Goal: Task Accomplishment & Management: Use online tool/utility

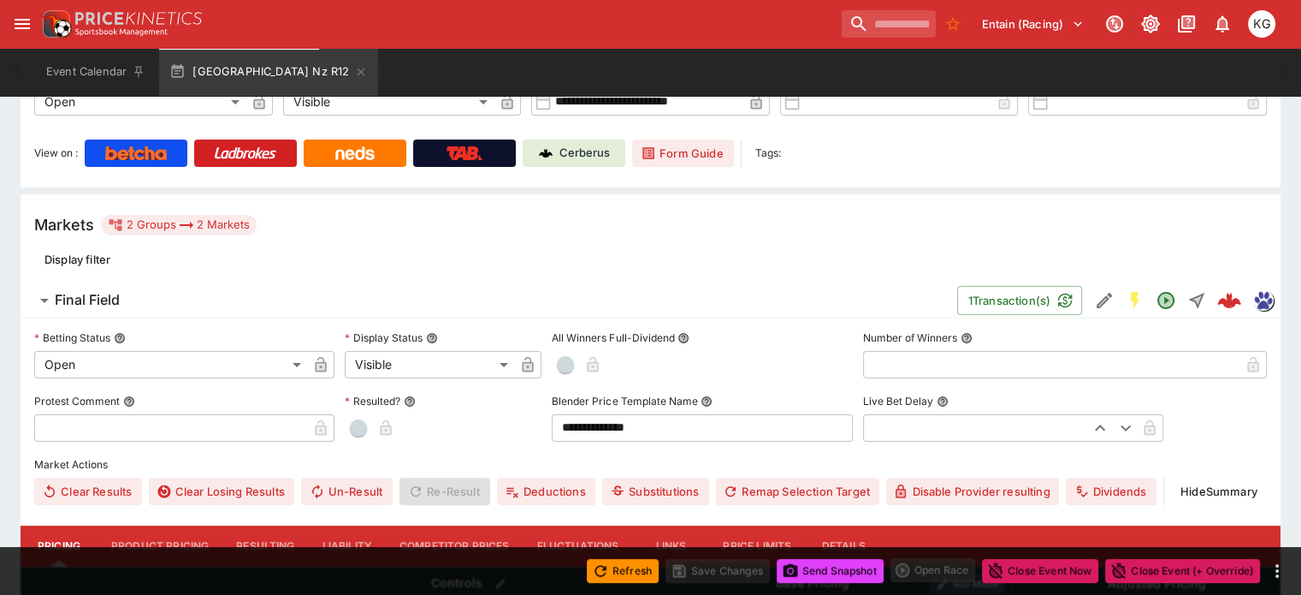
scroll to position [474, 0]
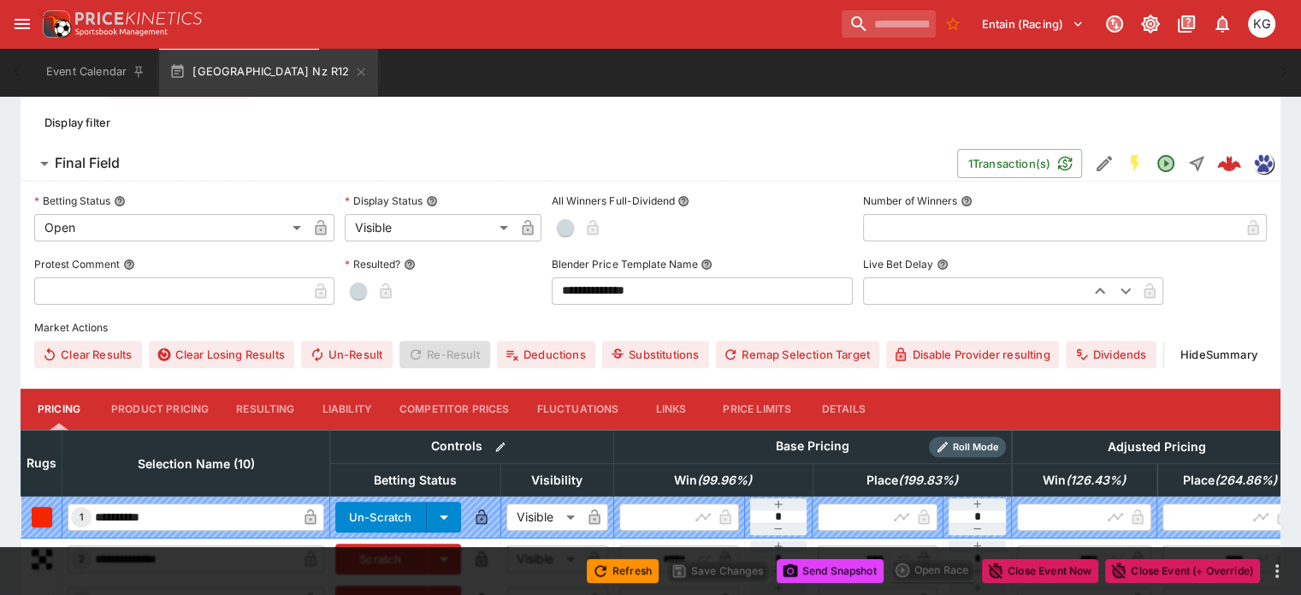
click at [871, 388] on button "Details" at bounding box center [843, 408] width 77 height 41
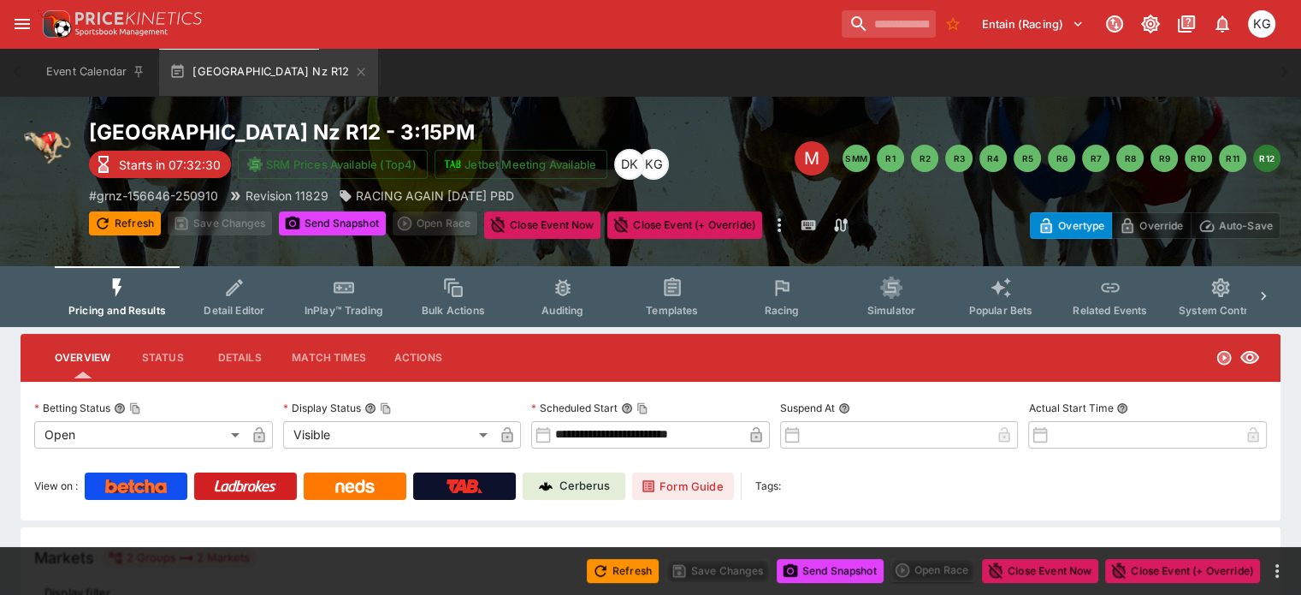
scroll to position [0, 0]
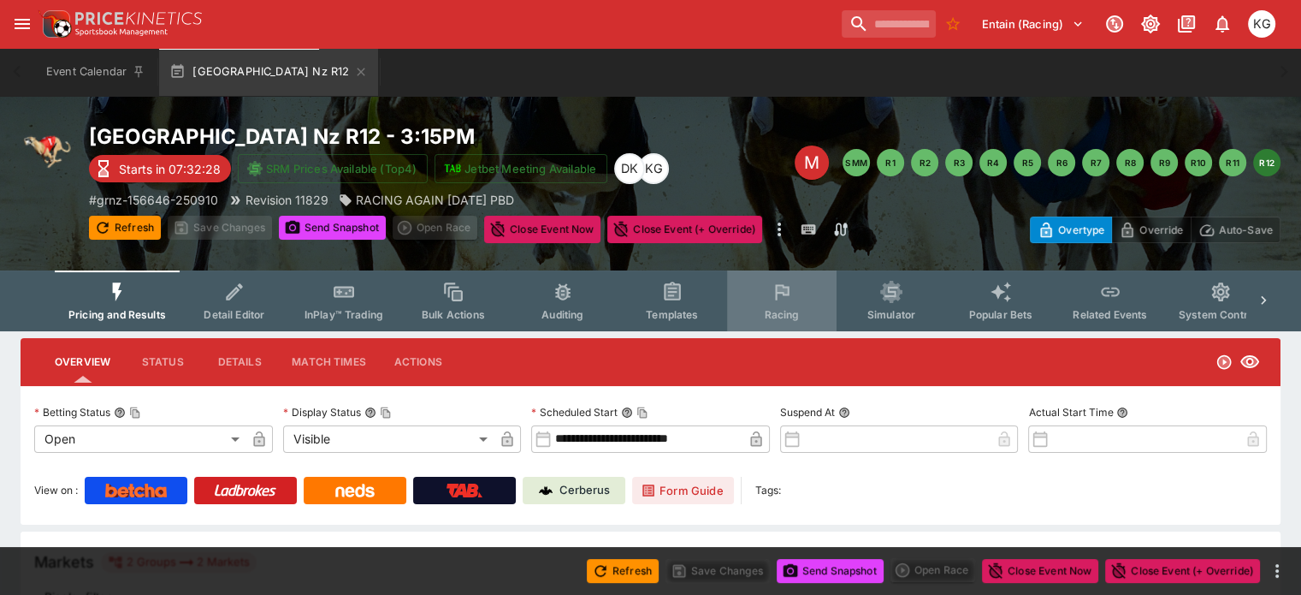
click at [788, 309] on span "Racing" at bounding box center [781, 314] width 35 height 13
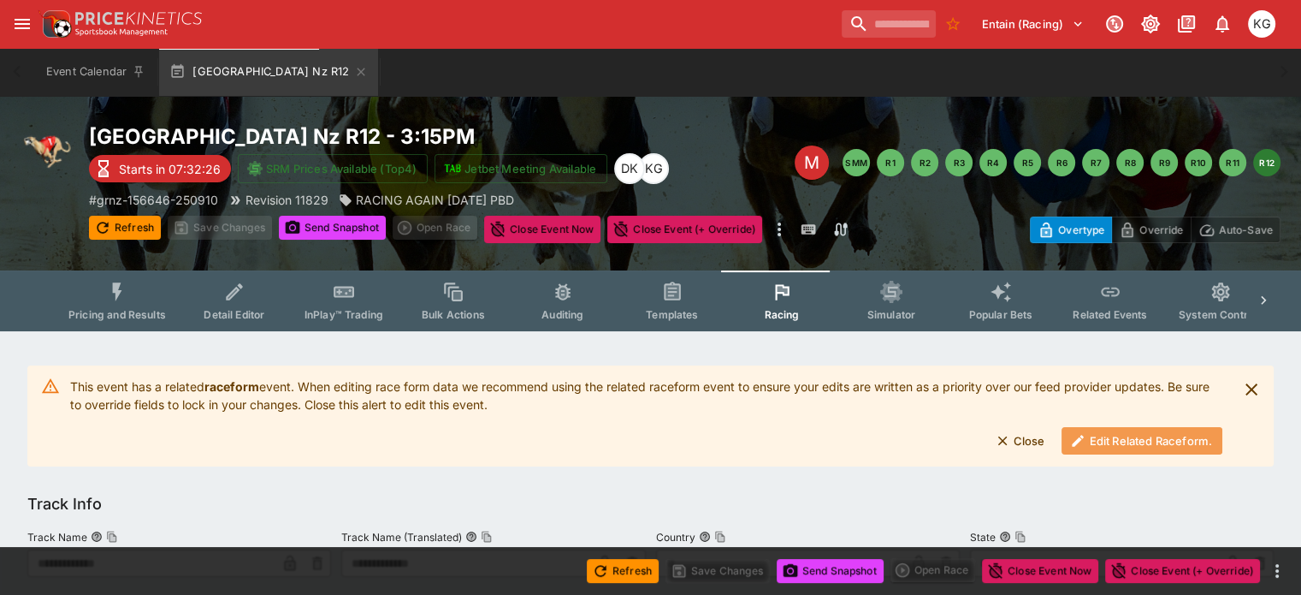
click at [1150, 430] on button "Edit Related Raceform." at bounding box center [1142, 440] width 161 height 27
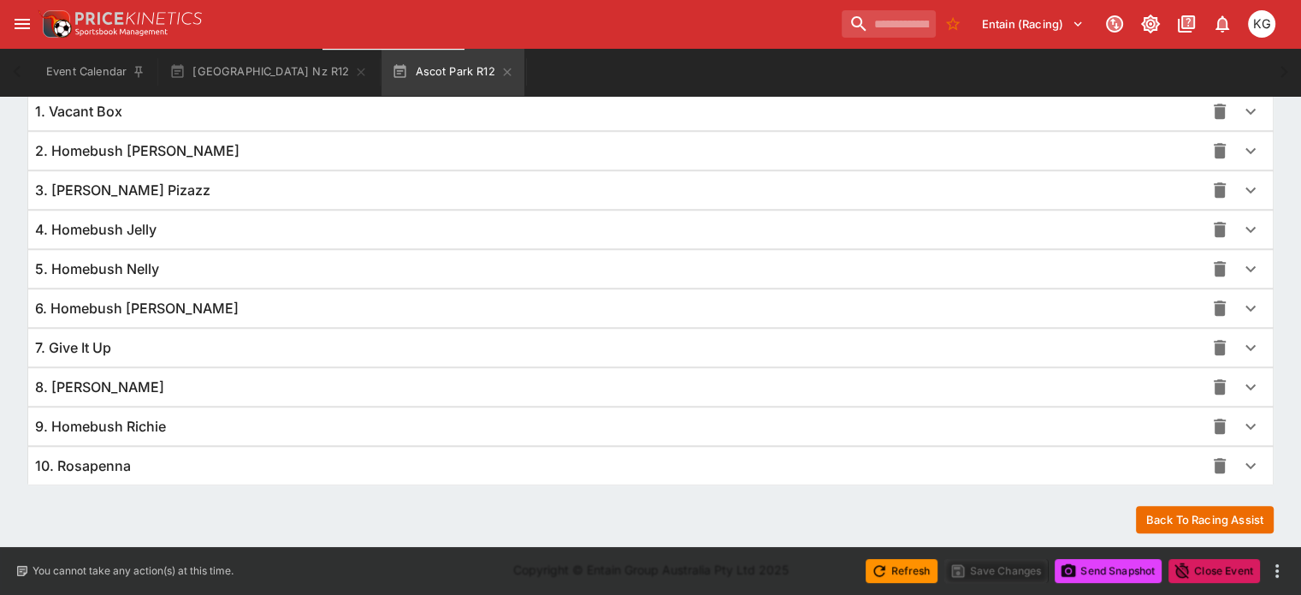
scroll to position [1249, 0]
click at [1241, 465] on icon "button" at bounding box center [1251, 465] width 21 height 21
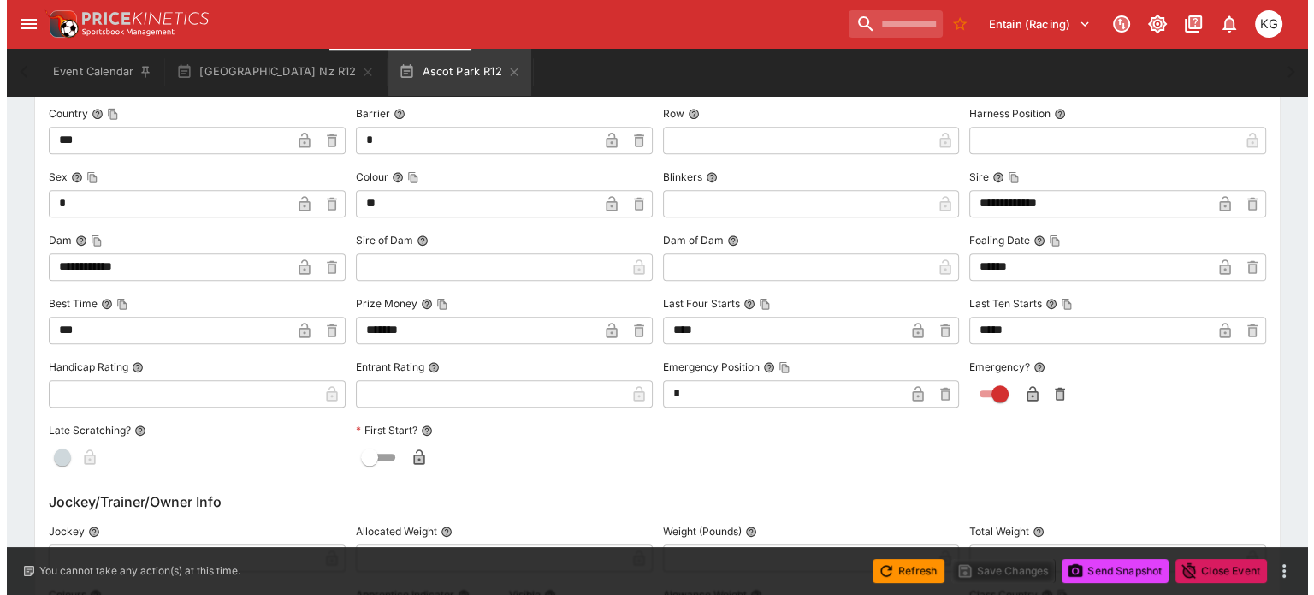
scroll to position [1848, 0]
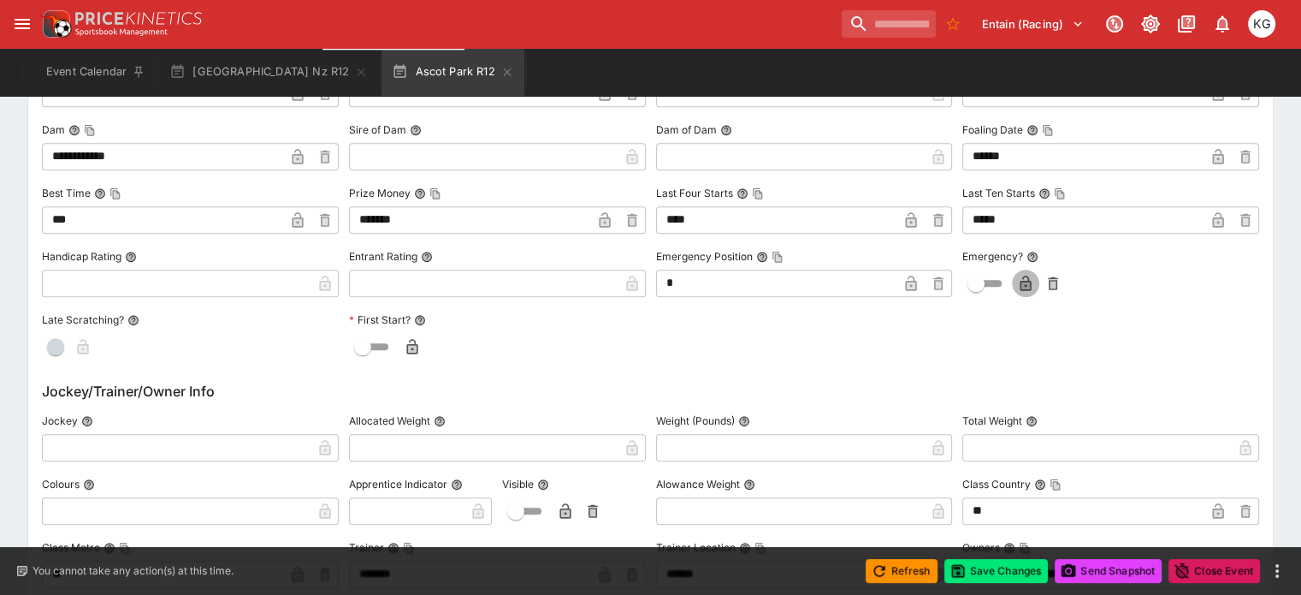
click at [1022, 282] on icon "button" at bounding box center [1026, 285] width 9 height 7
click at [1014, 571] on button "Save Changes" at bounding box center [997, 571] width 104 height 24
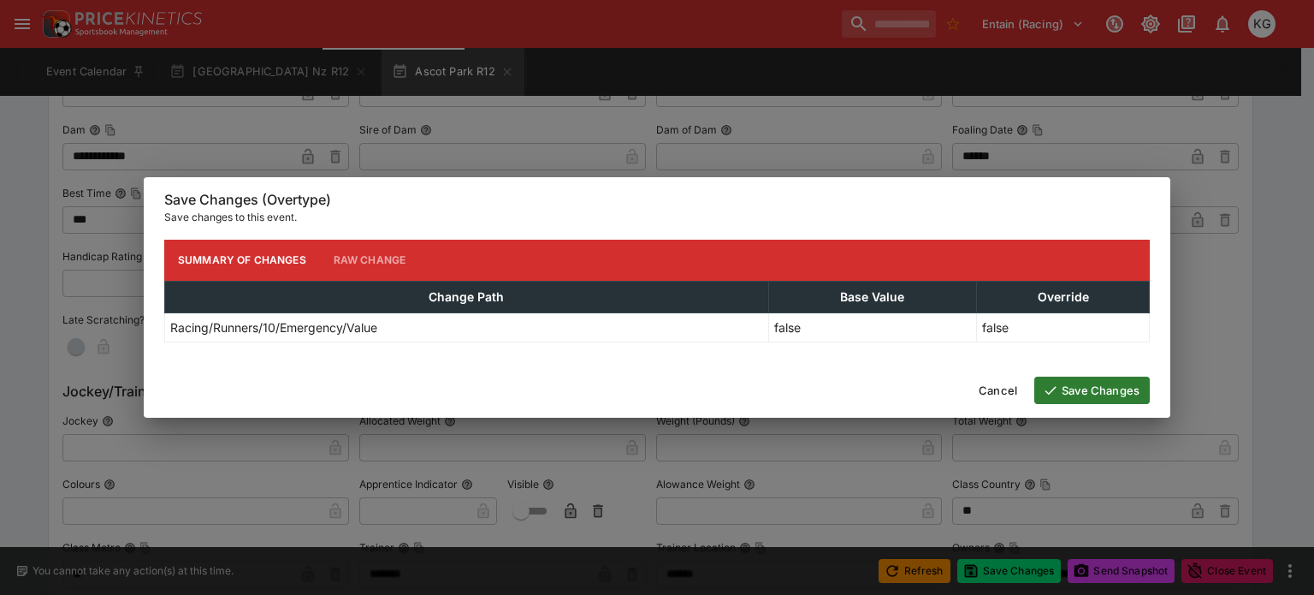
click at [1131, 385] on button "Save Changes" at bounding box center [1093, 389] width 116 height 27
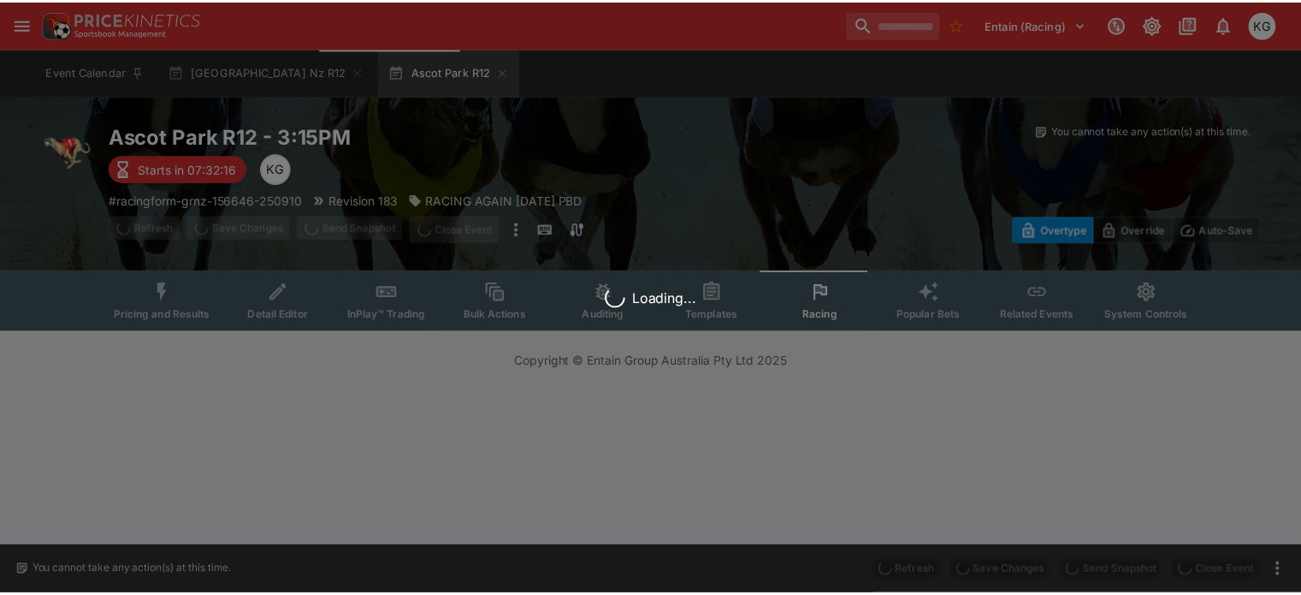
scroll to position [0, 0]
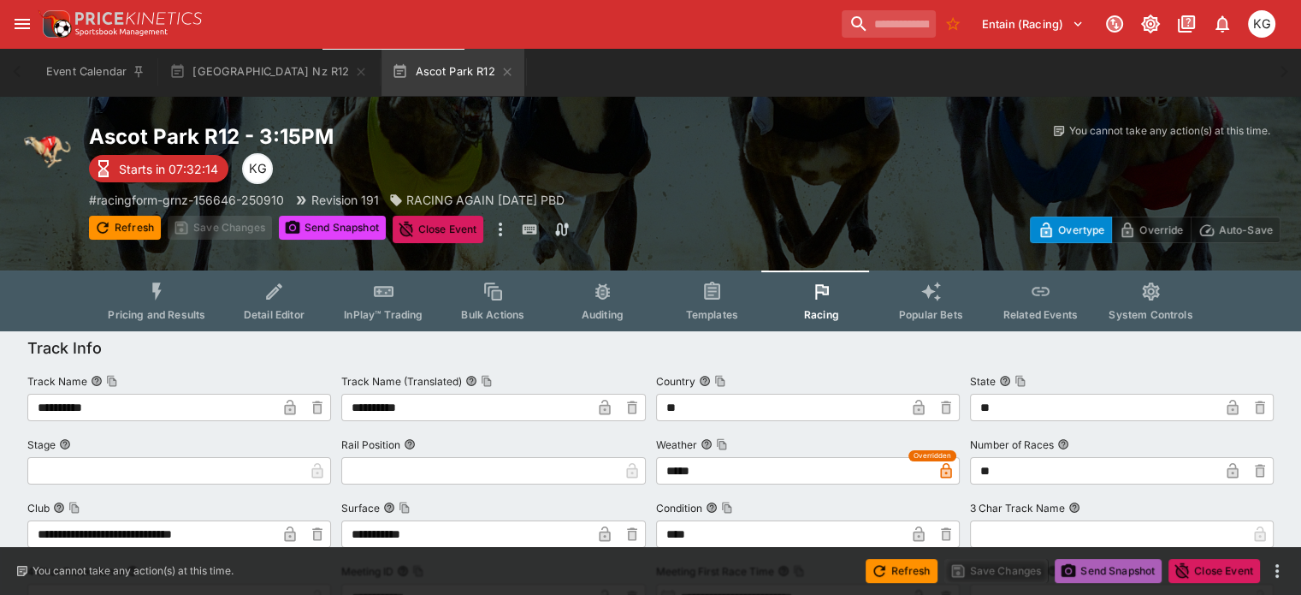
click at [1097, 562] on button "Send Snapshot" at bounding box center [1108, 571] width 107 height 24
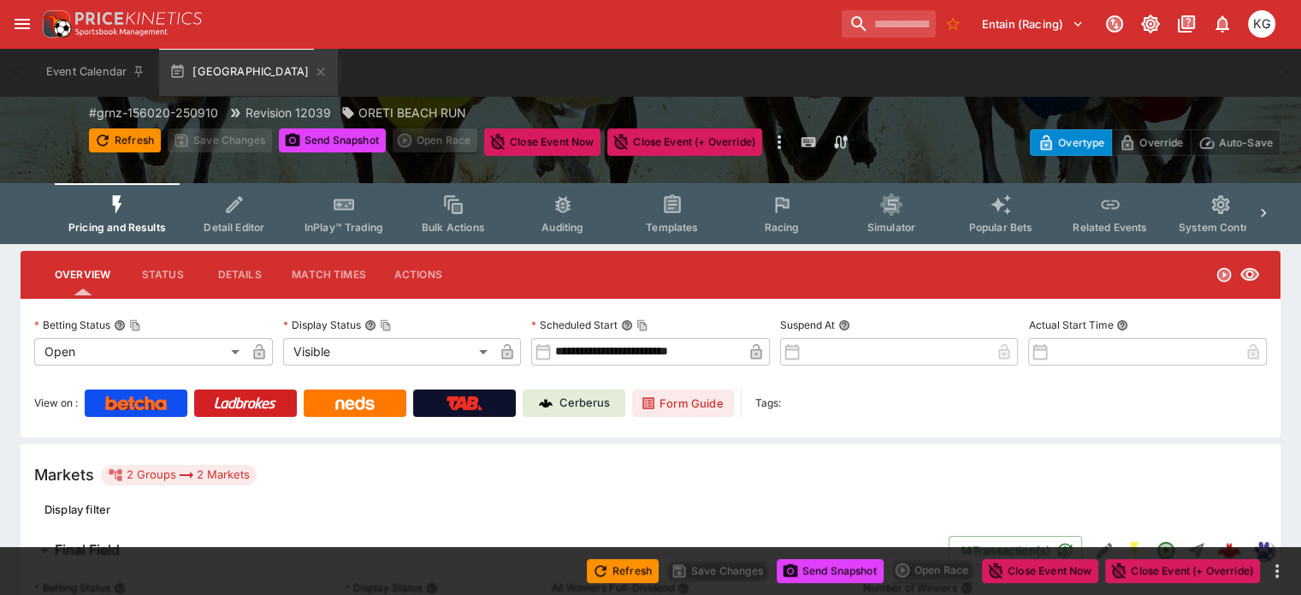
scroll to position [86, 0]
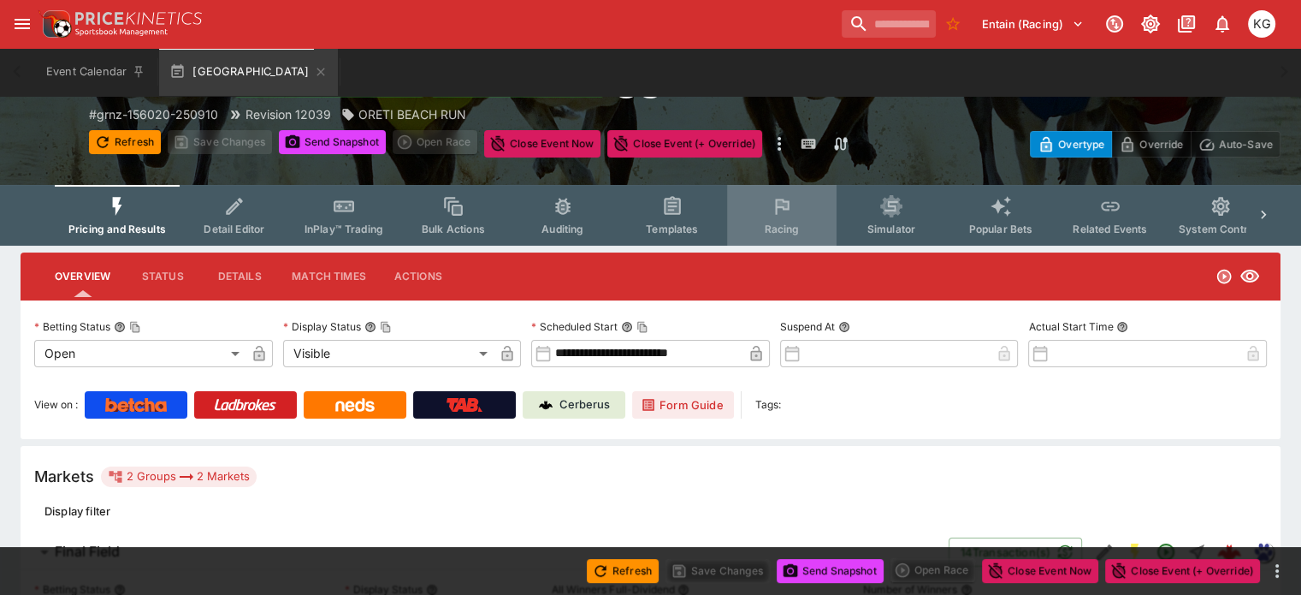
click at [809, 215] on button "Racing" at bounding box center [782, 215] width 110 height 61
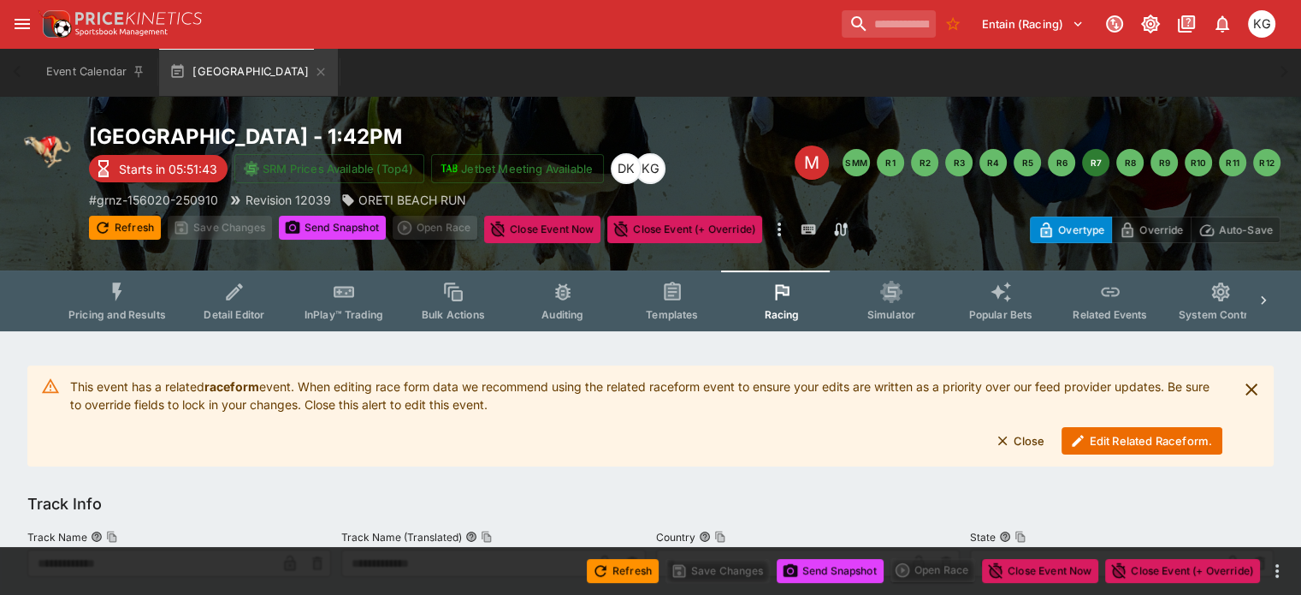
click at [1152, 434] on button "Edit Related Raceform." at bounding box center [1142, 440] width 161 height 27
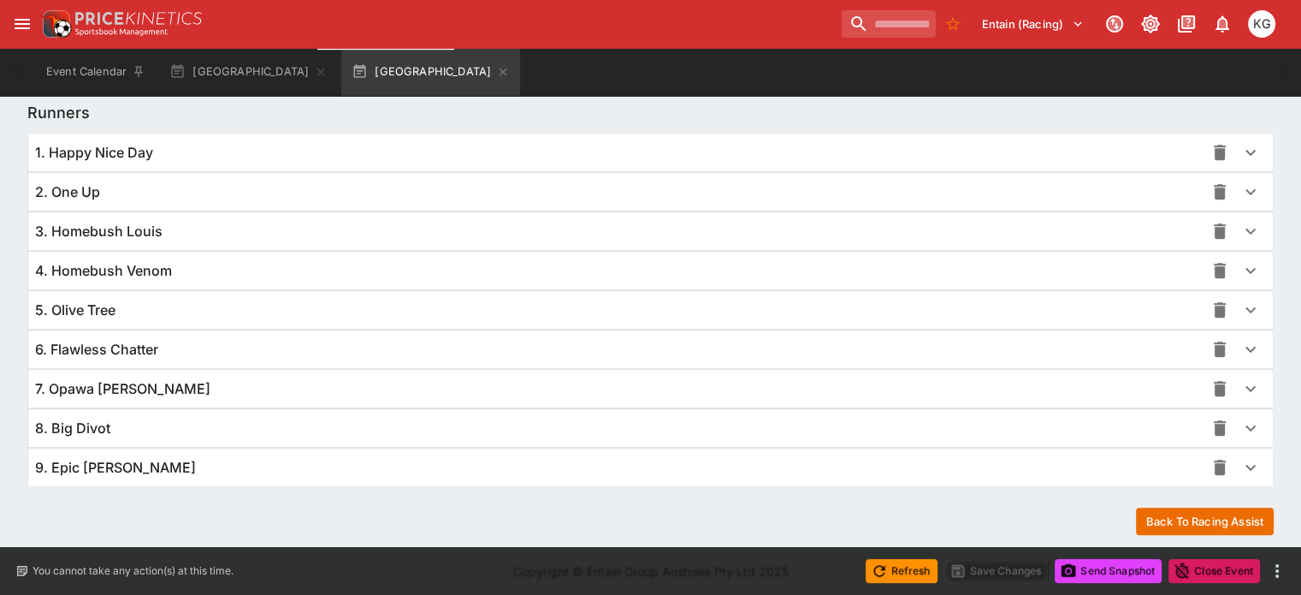
scroll to position [1207, 0]
click at [1246, 463] on icon "button" at bounding box center [1251, 466] width 10 height 6
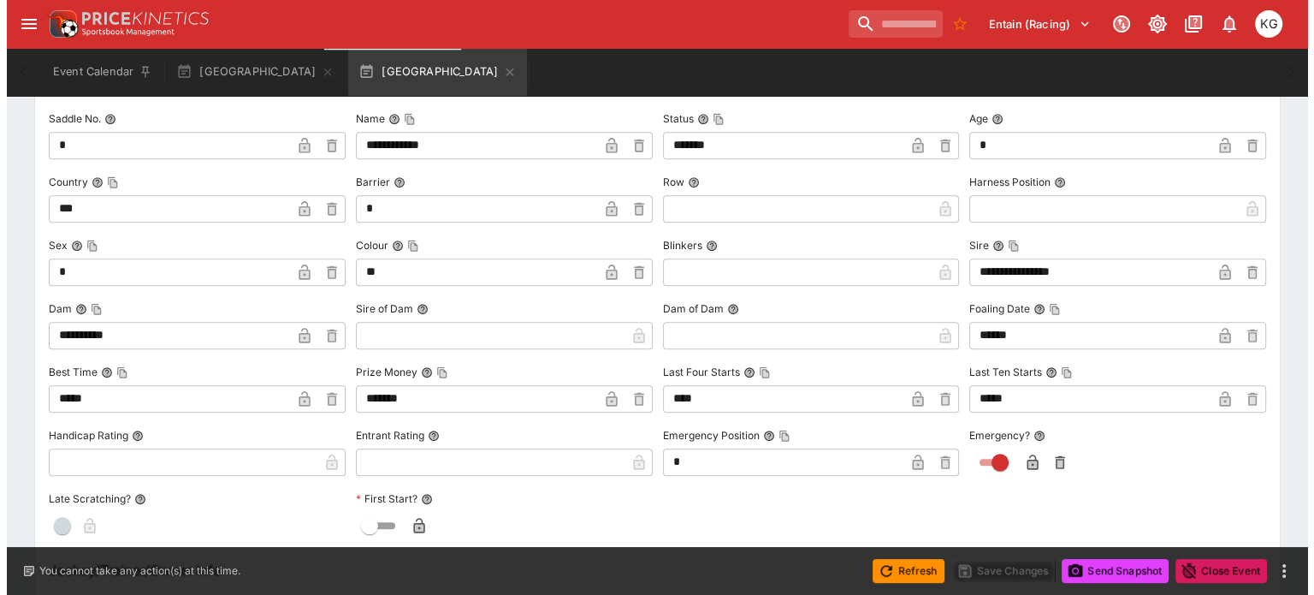
scroll to position [1634, 0]
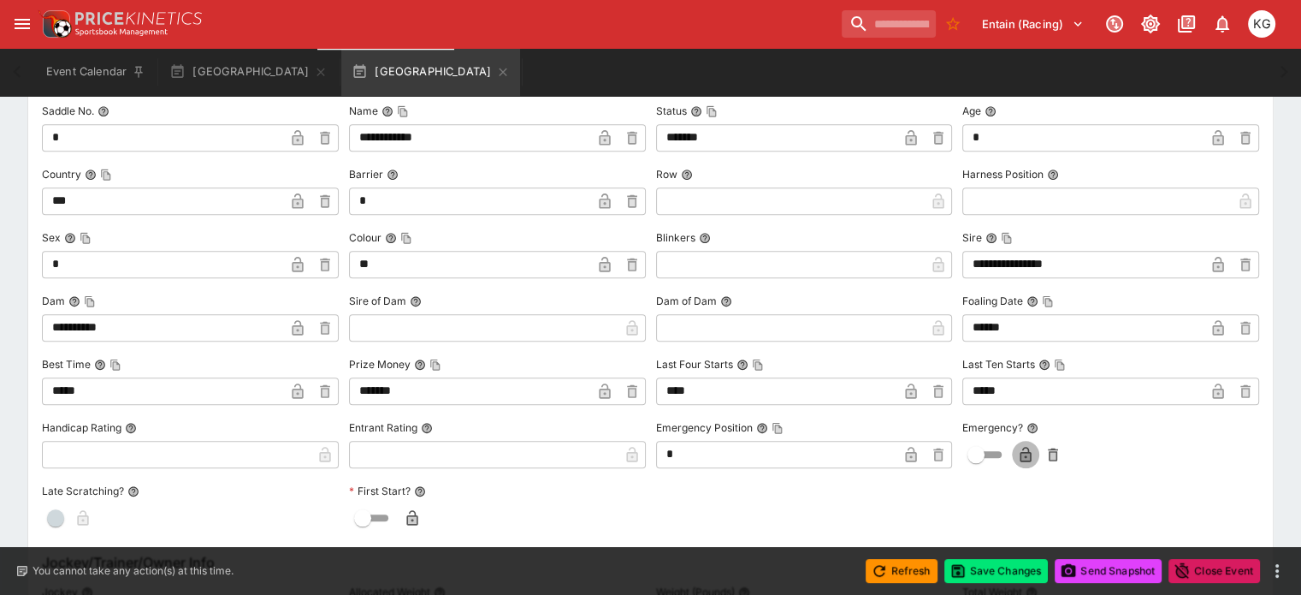
click at [1022, 453] on icon "button" at bounding box center [1026, 456] width 9 height 7
click at [1005, 572] on button "Save Changes" at bounding box center [997, 571] width 104 height 24
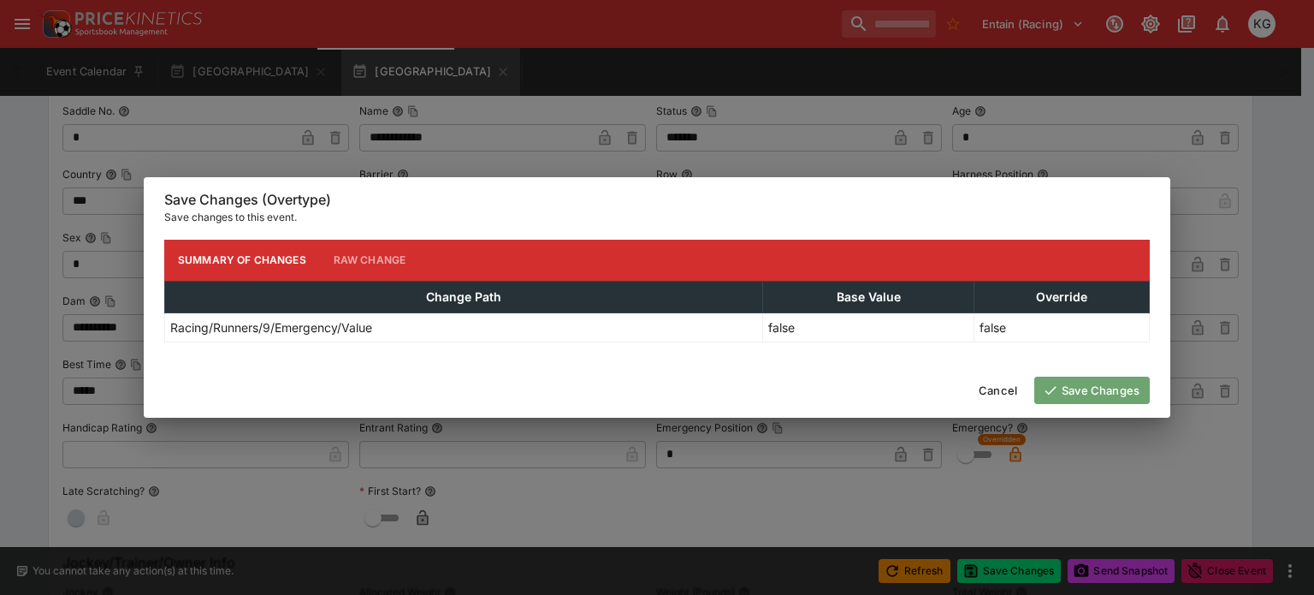
click at [1087, 394] on button "Save Changes" at bounding box center [1093, 389] width 116 height 27
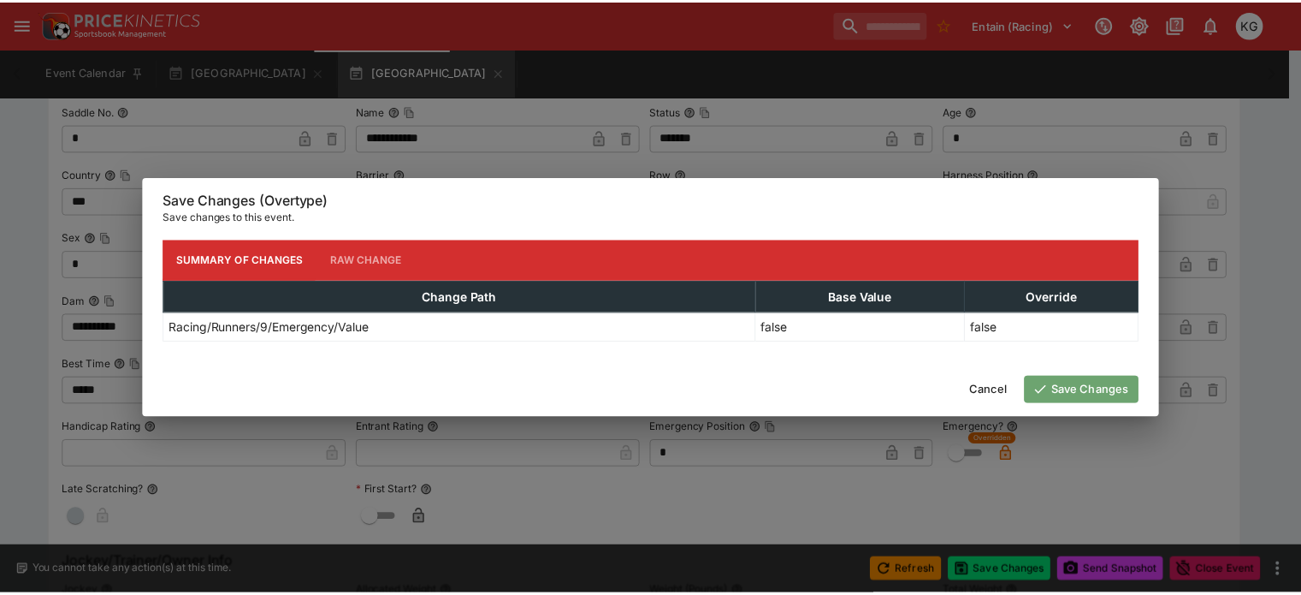
scroll to position [0, 0]
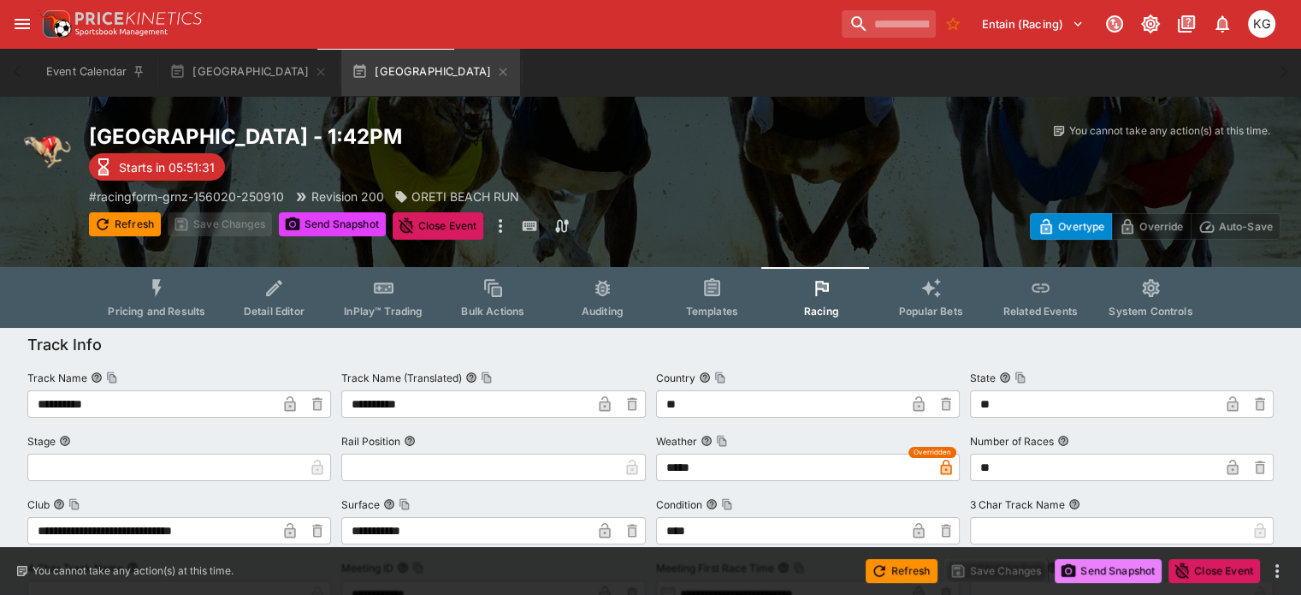
click at [1127, 572] on button "Send Snapshot" at bounding box center [1108, 571] width 107 height 24
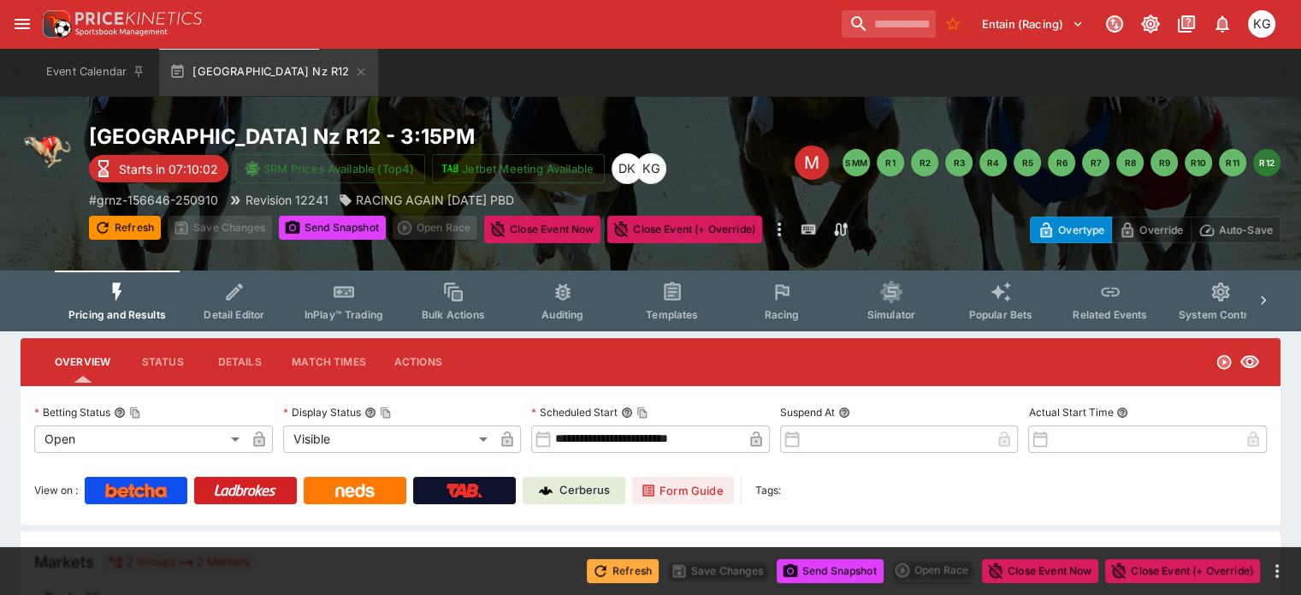
click at [616, 574] on button "Refresh" at bounding box center [623, 571] width 72 height 24
click at [831, 565] on button "Send Snapshot" at bounding box center [830, 571] width 107 height 24
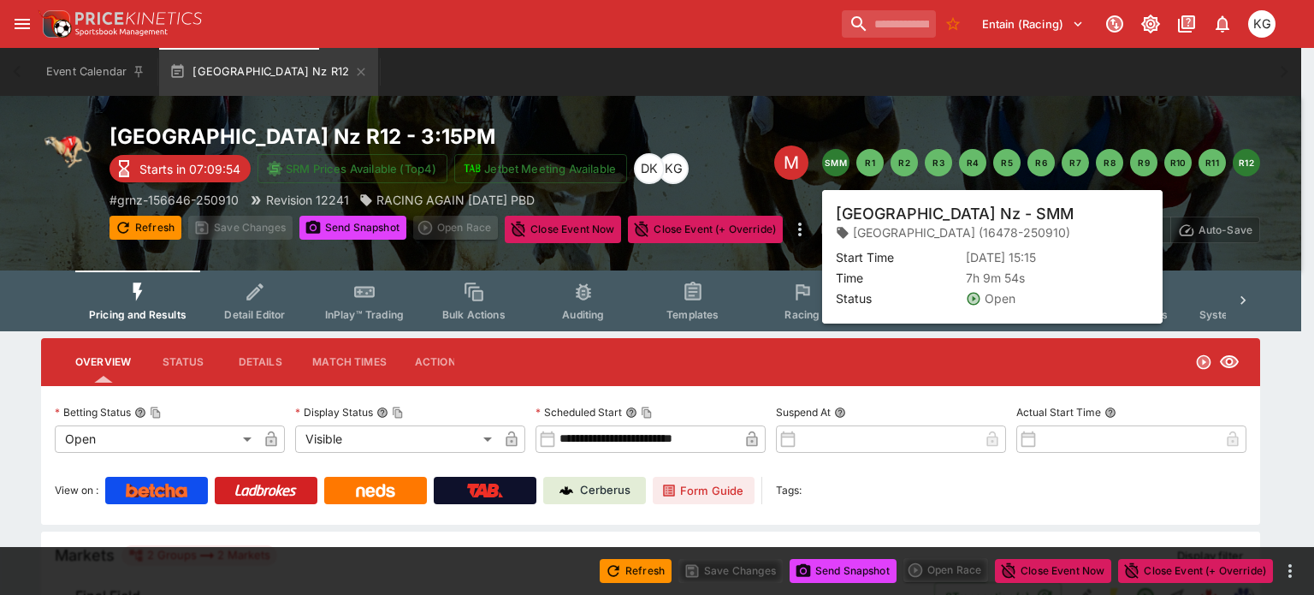
click at [838, 163] on button "SMM" at bounding box center [835, 162] width 27 height 27
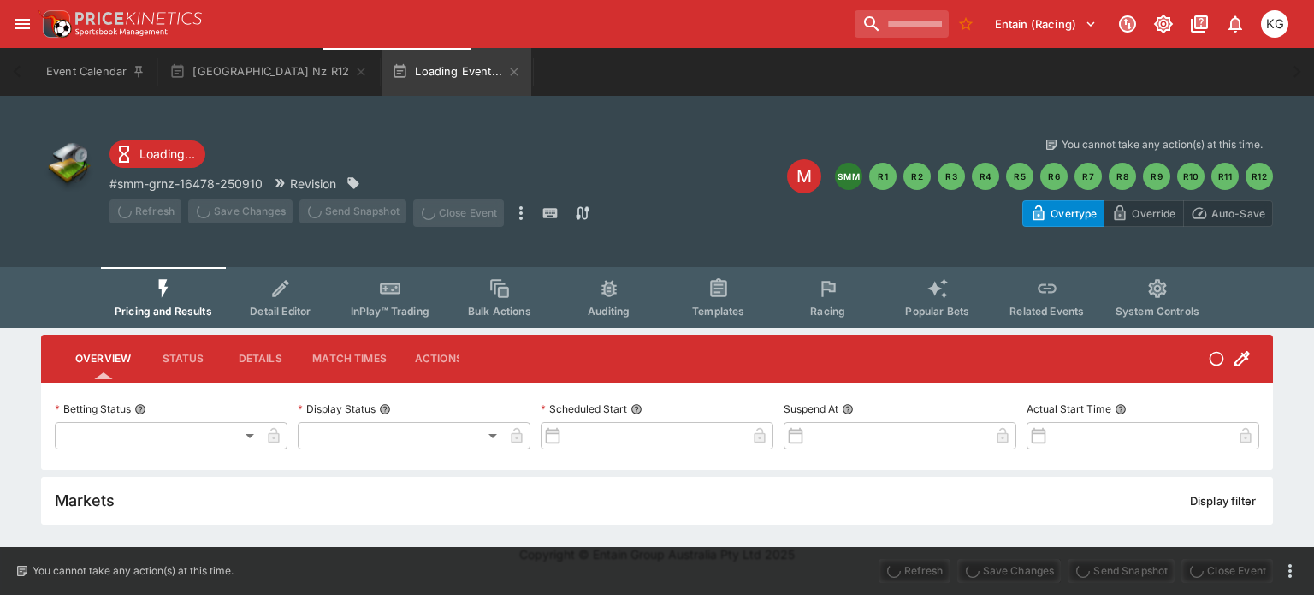
type input "**********"
type input "*******"
type input "**********"
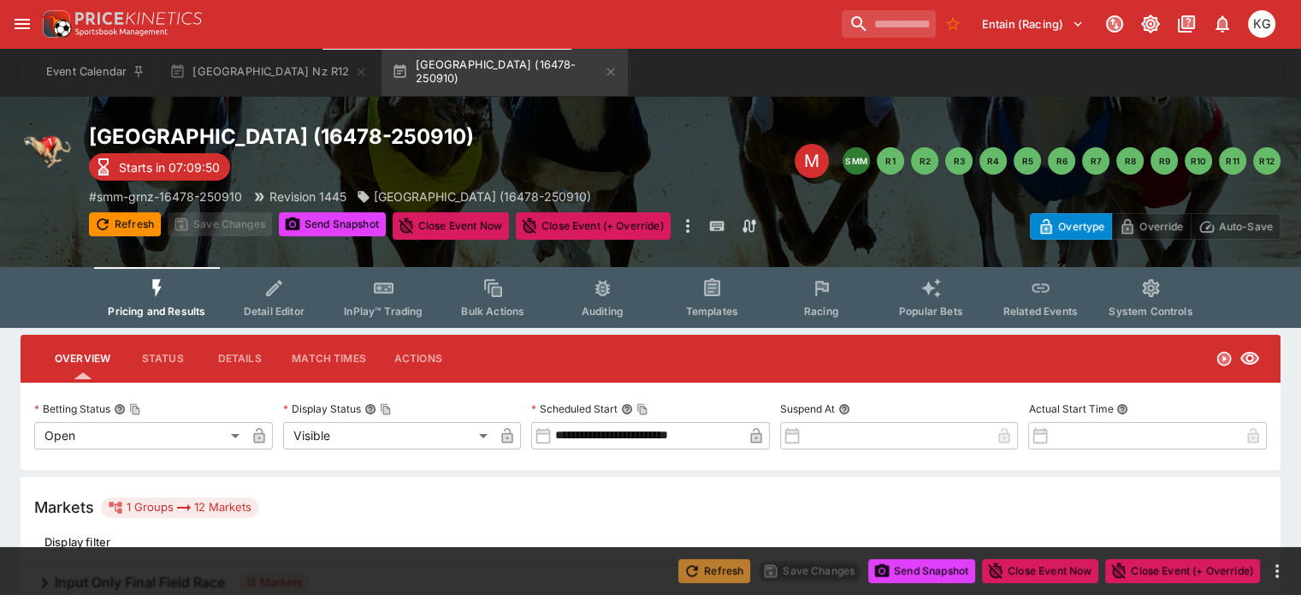
click at [709, 570] on button "Refresh" at bounding box center [715, 571] width 72 height 24
click at [929, 568] on button "Send Snapshot" at bounding box center [922, 571] width 107 height 24
